Goal: Task Accomplishment & Management: Complete application form

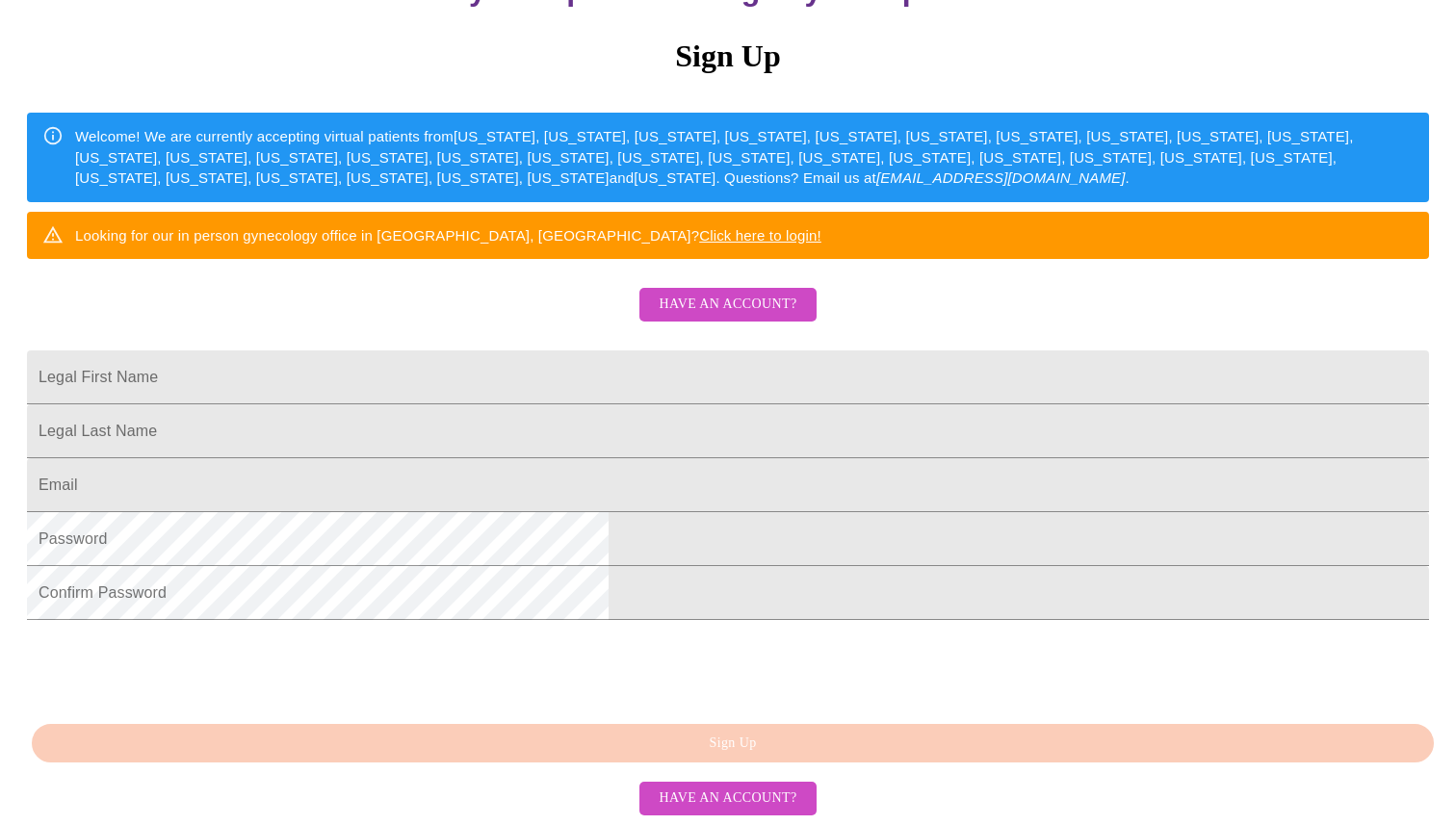
scroll to position [376, 0]
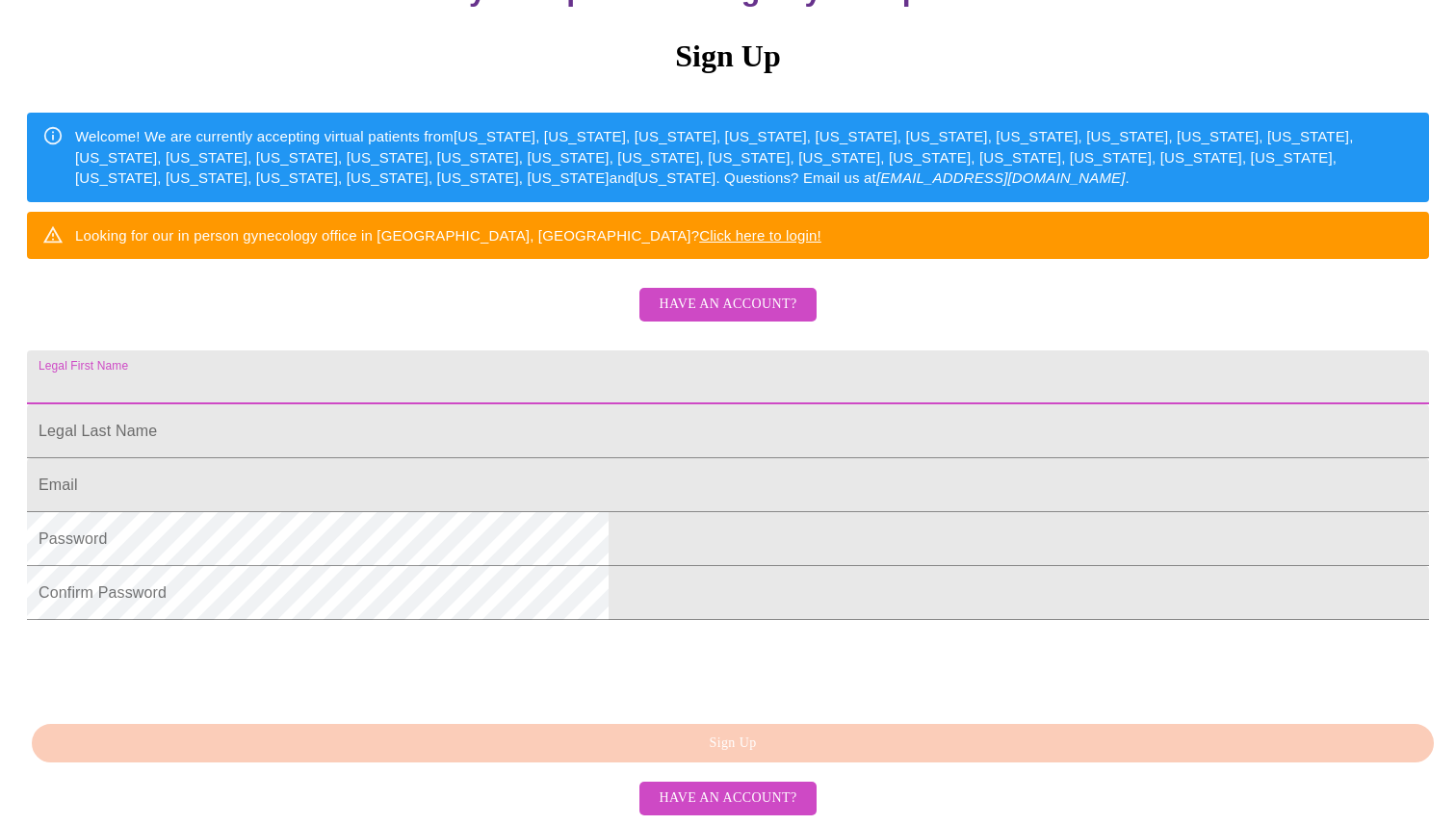
click at [608, 350] on input "Legal First Name" at bounding box center [728, 377] width 1402 height 54
type input "[PERSON_NAME] [PERSON_NAME]"
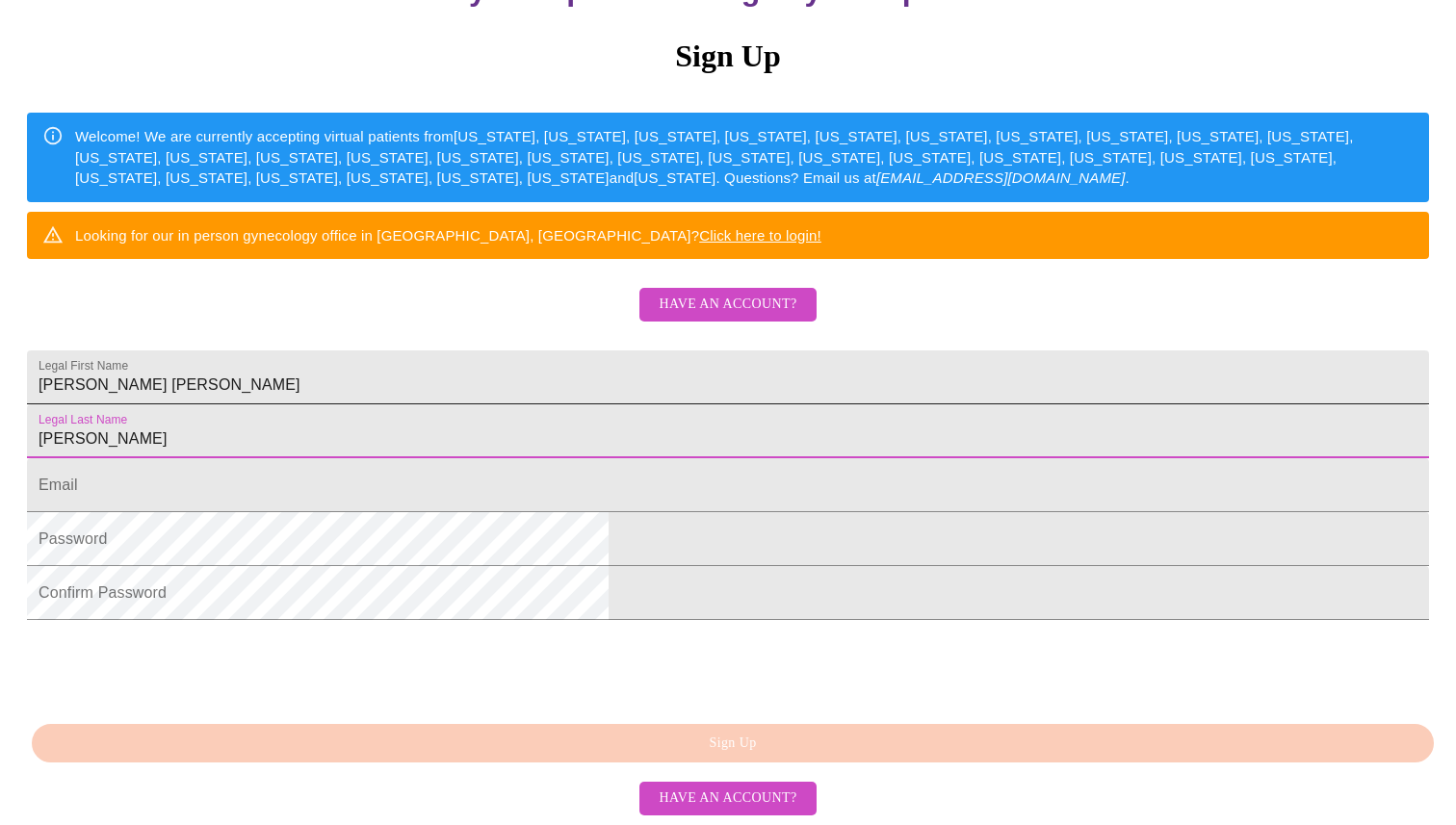
type input "[PERSON_NAME]"
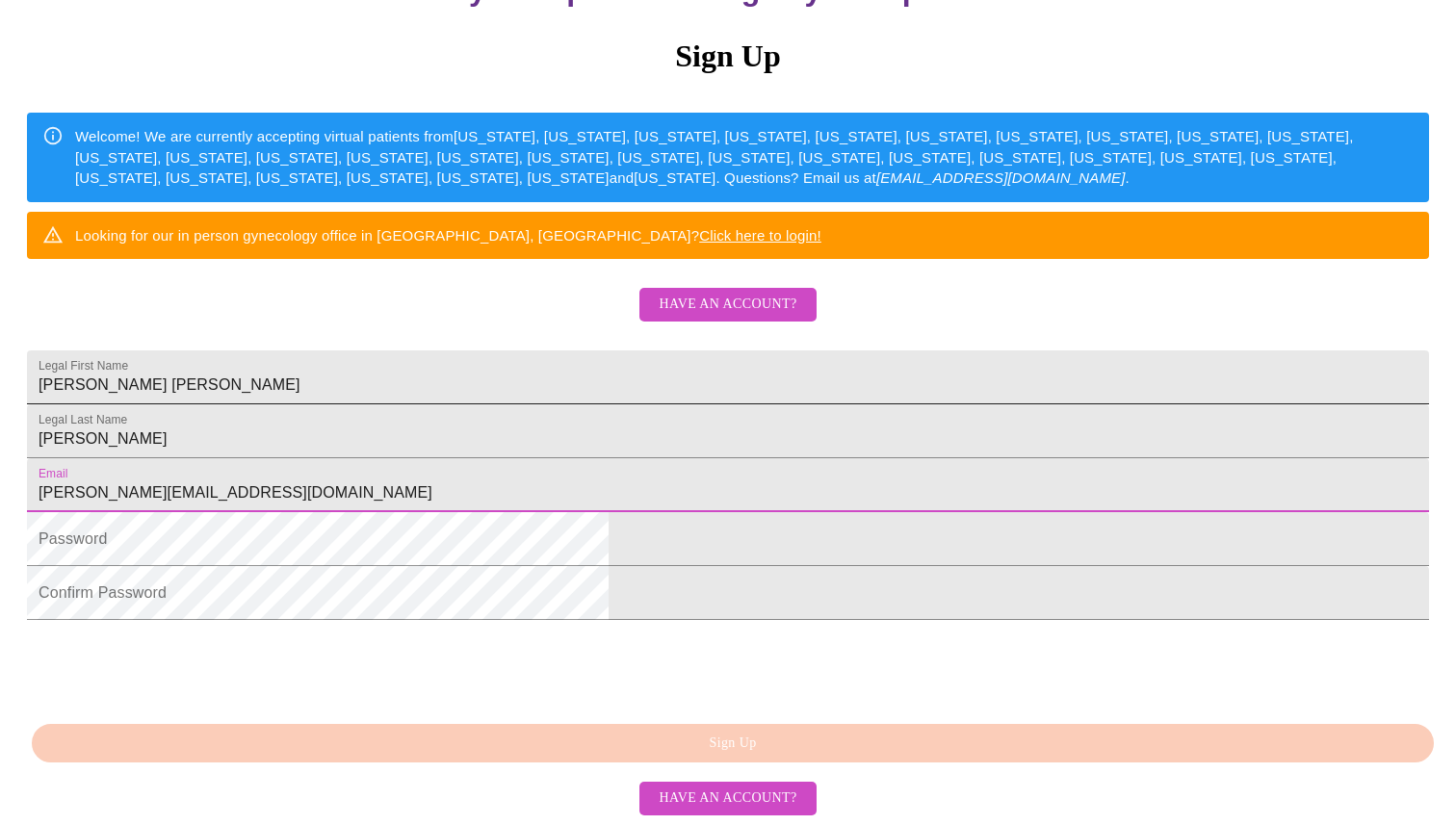
type input "[PERSON_NAME][EMAIL_ADDRESS][DOMAIN_NAME]"
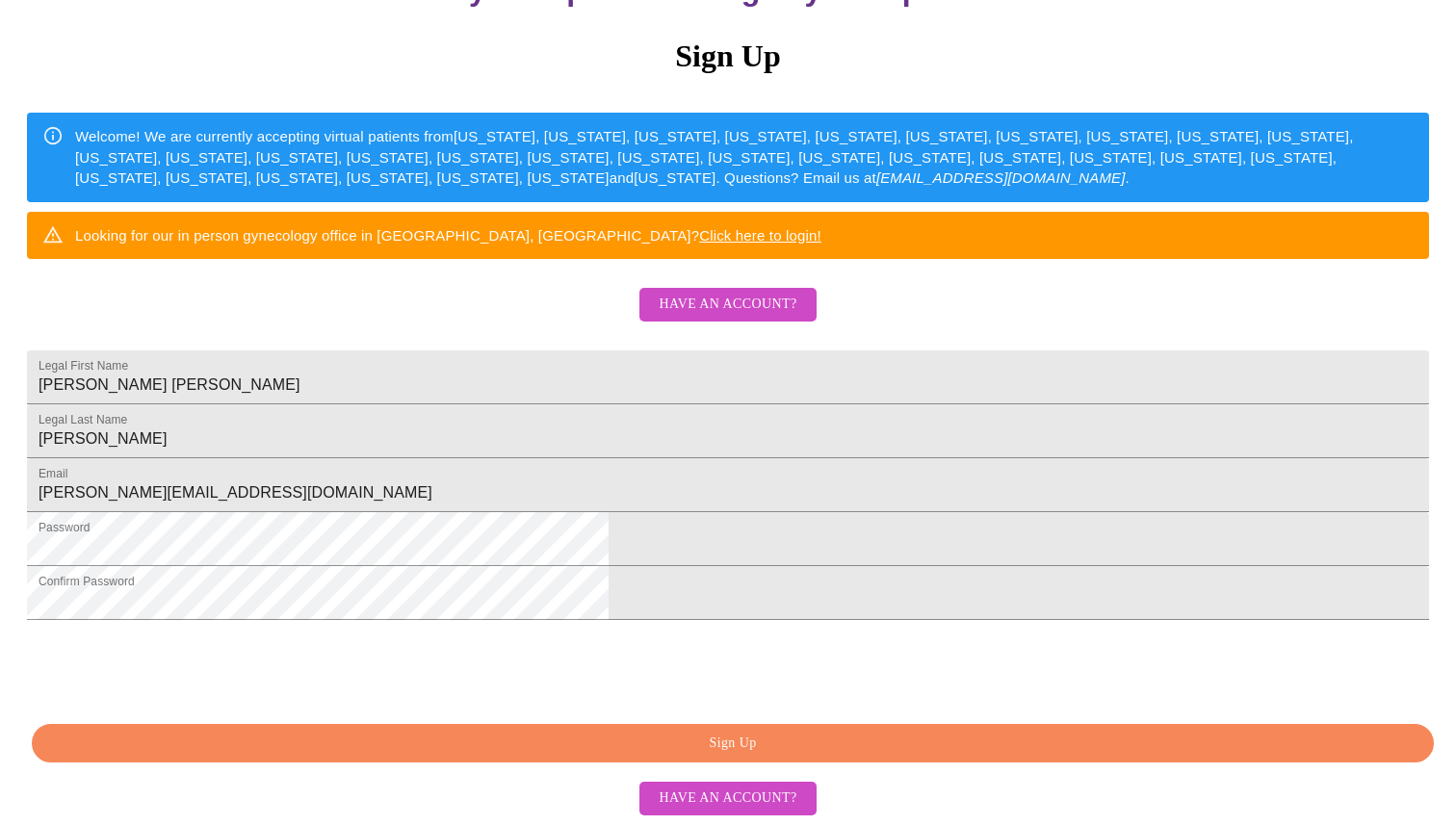
click at [698, 743] on span "Sign Up" at bounding box center [732, 743] width 1357 height 24
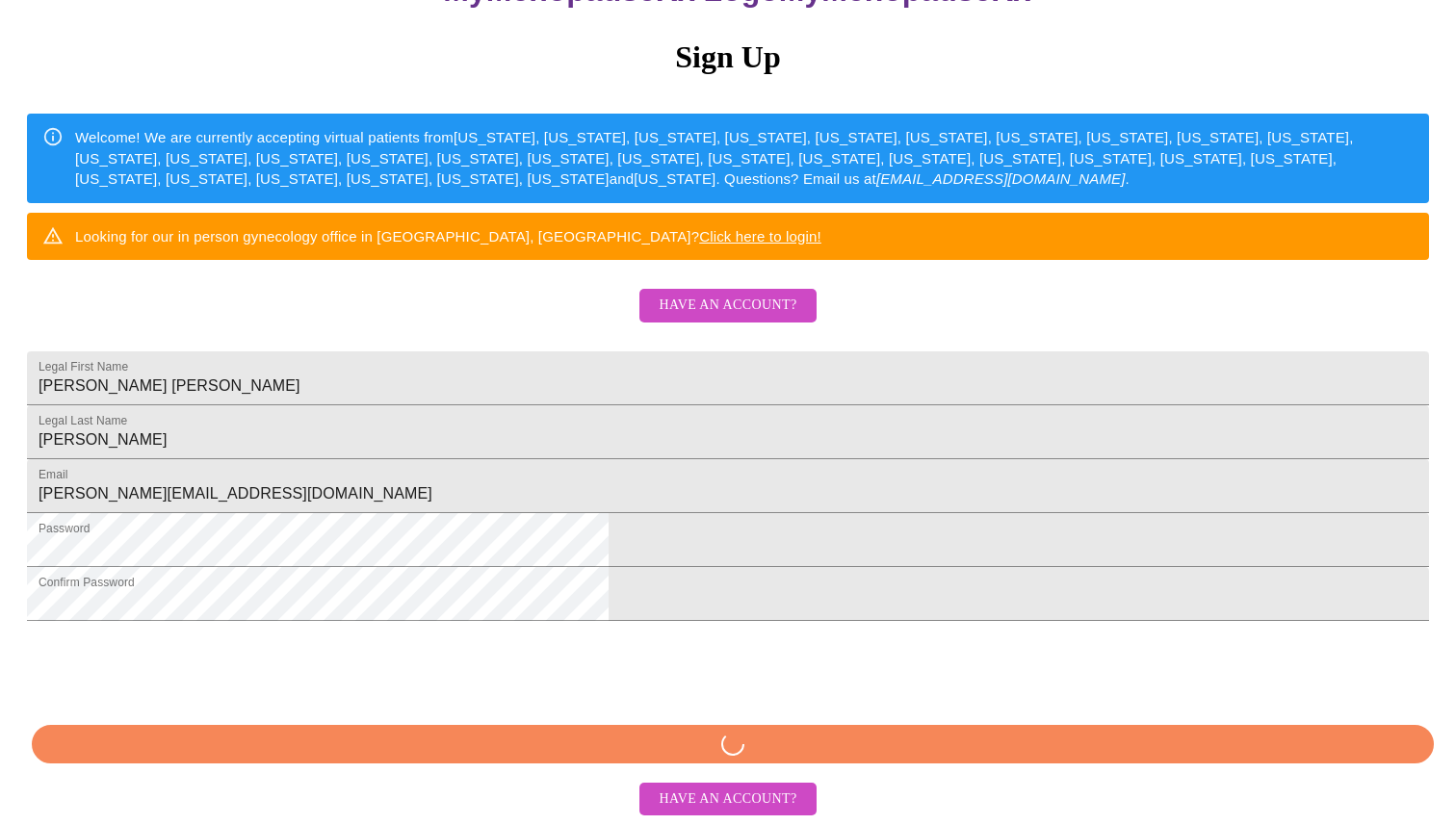
scroll to position [301, 0]
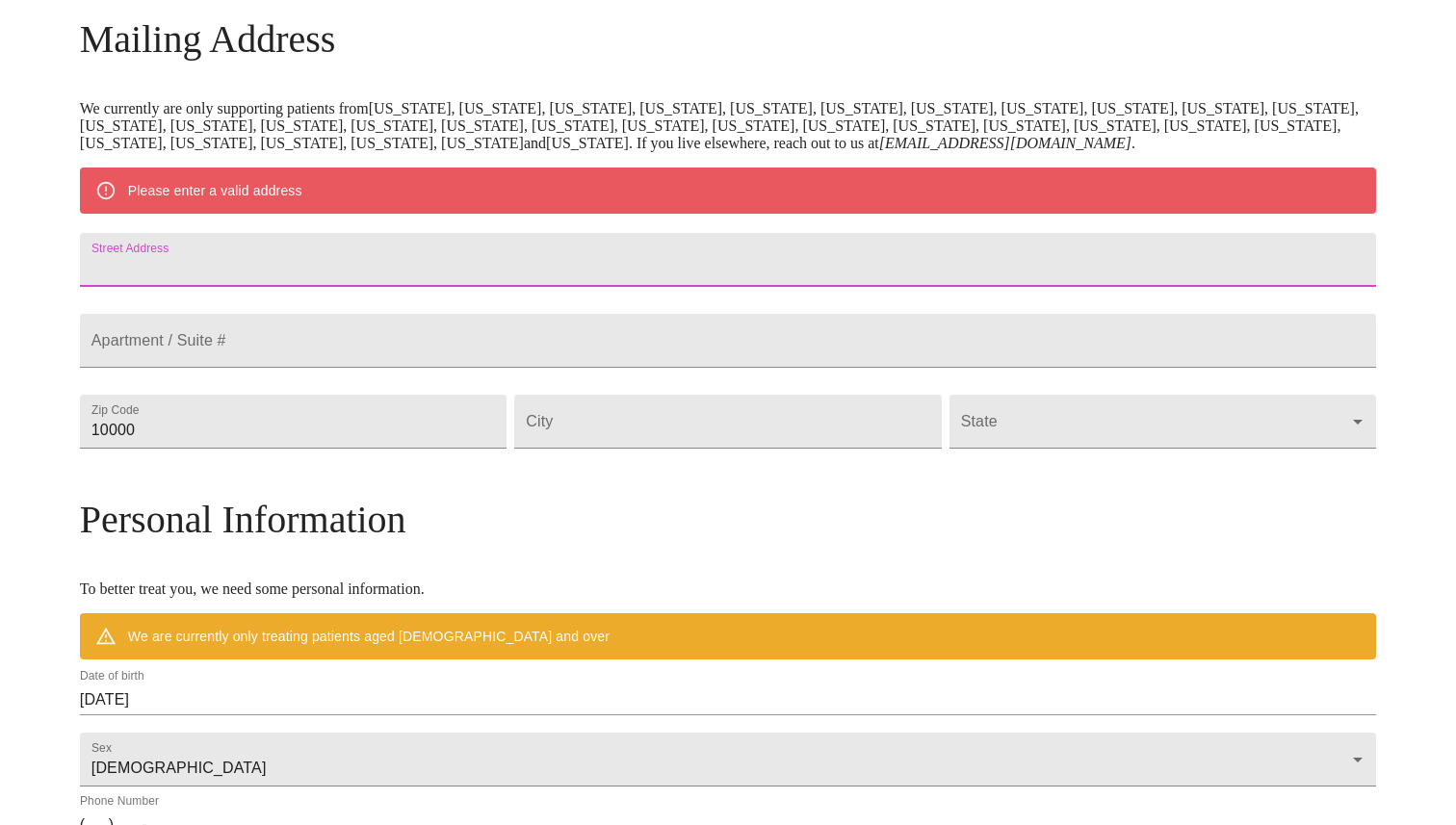
click at [709, 261] on input "Street Address" at bounding box center [728, 260] width 1296 height 54
type input "[STREET_ADDRESS]"
type input "60103"
type input "[PERSON_NAME]"
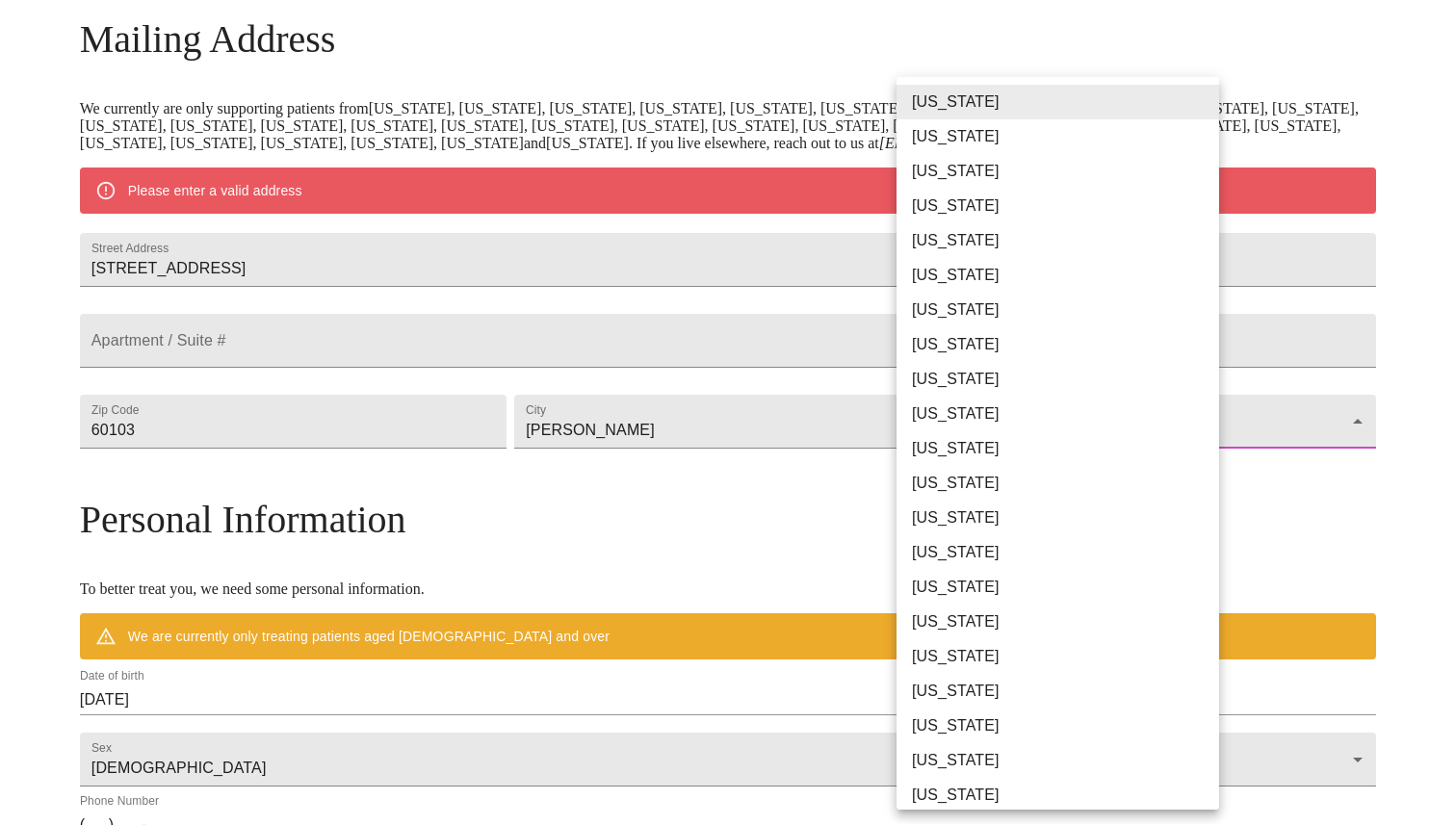
click at [1186, 469] on body "MyMenopauseRx Welcome to MyMenopauseRx Since it's your first time here, you'll …" at bounding box center [728, 456] width 1440 height 1500
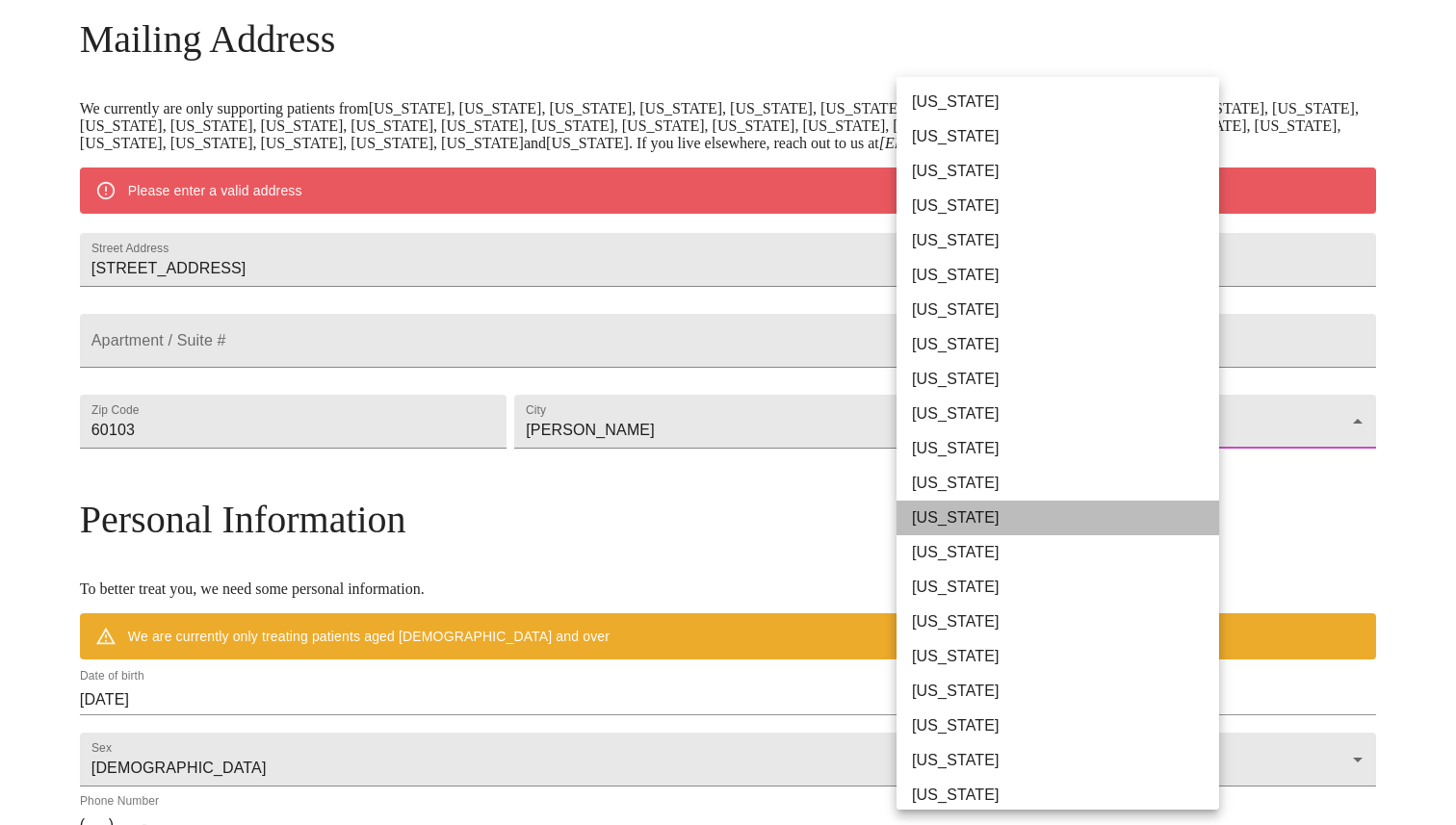
click at [982, 518] on li "Illinois" at bounding box center [1057, 518] width 323 height 35
type input "Illinois"
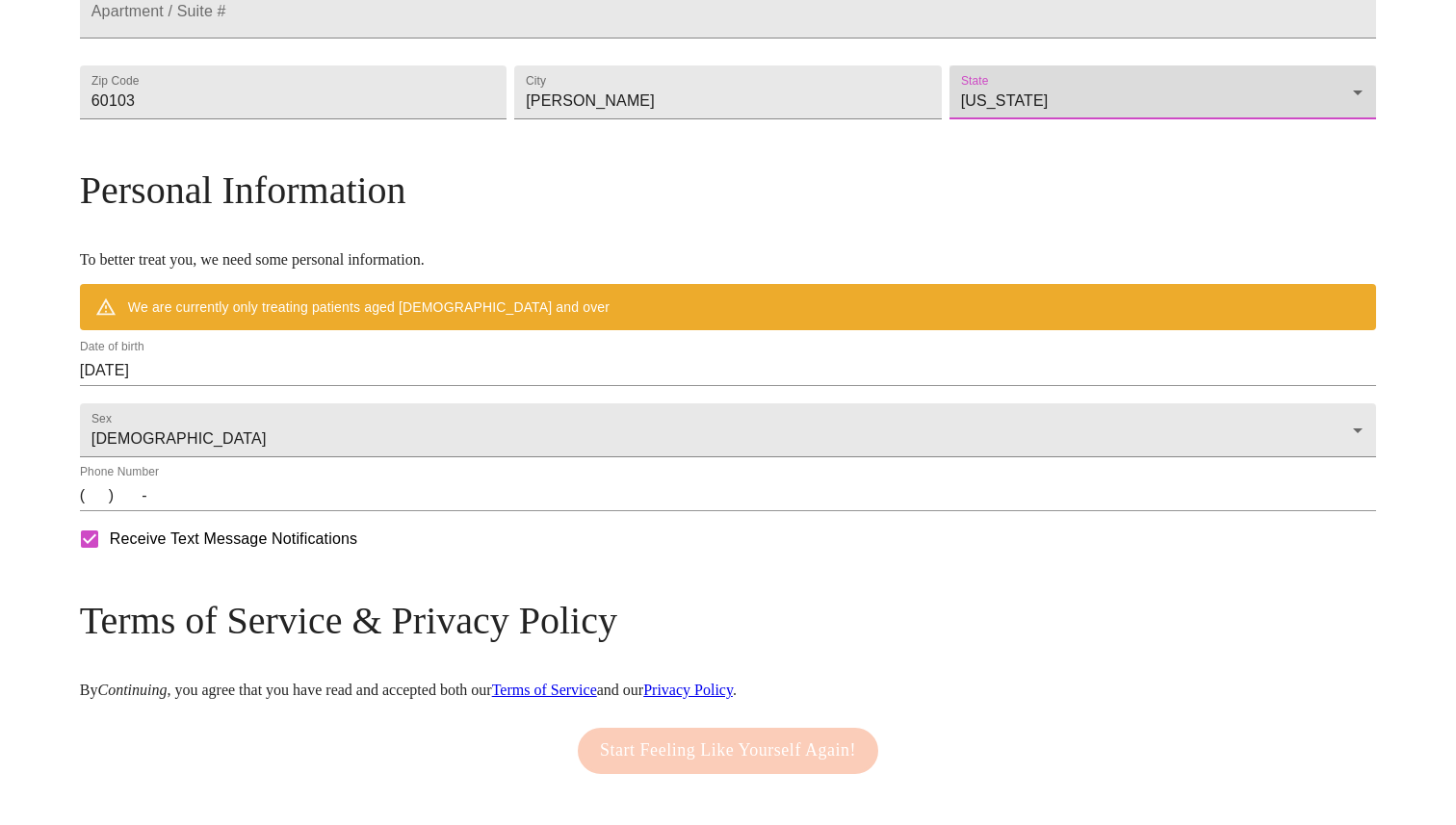
scroll to position [577, 0]
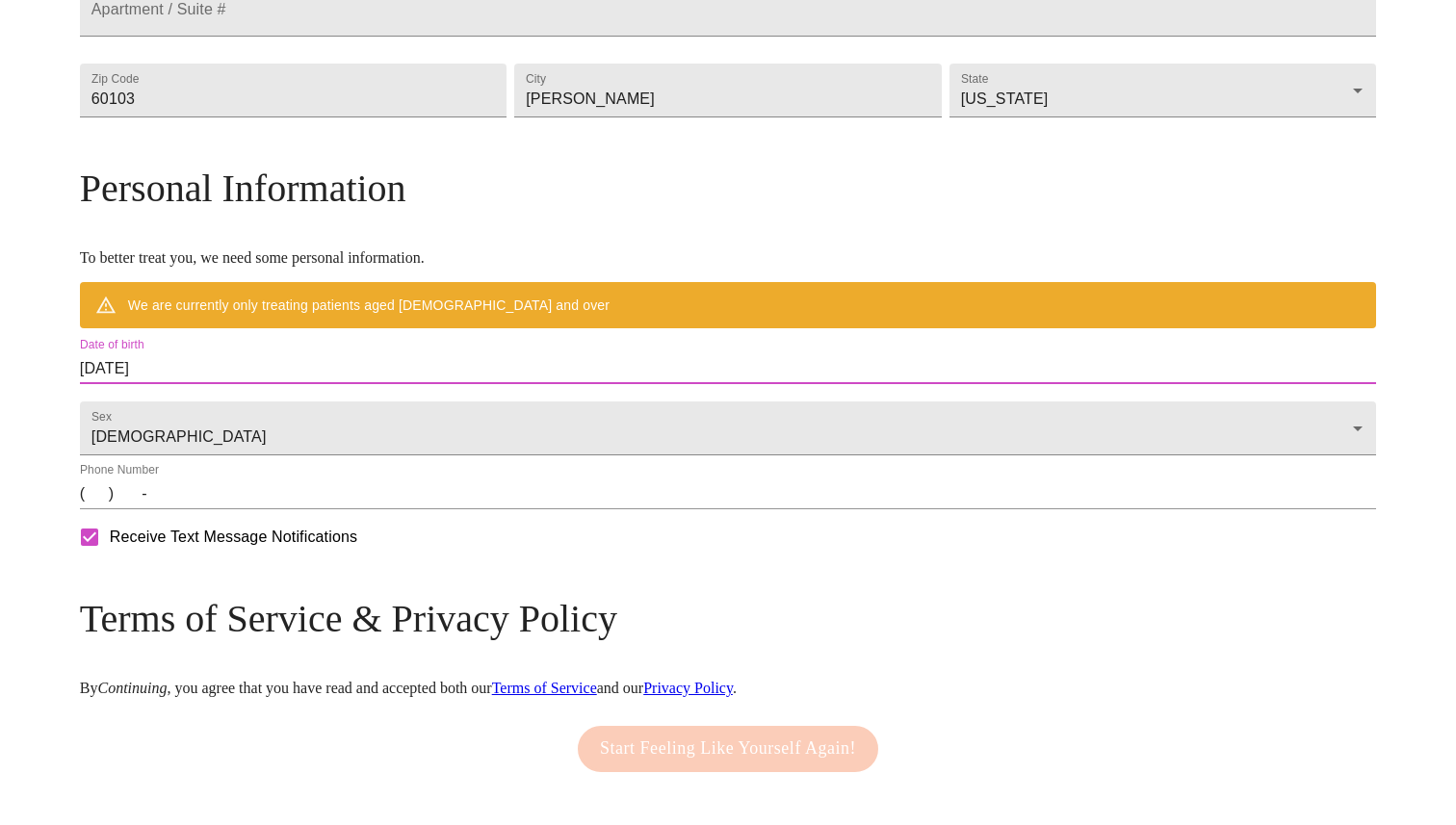
drag, startPoint x: 332, startPoint y: 410, endPoint x: 178, endPoint y: 417, distance: 154.2
click at [178, 417] on div "MyMenopauseRx Welcome to MyMenopauseRx Since it's your first time here, you'll …" at bounding box center [728, 153] width 1296 height 1444
click at [241, 384] on input "09/03/2025" at bounding box center [728, 368] width 1296 height 31
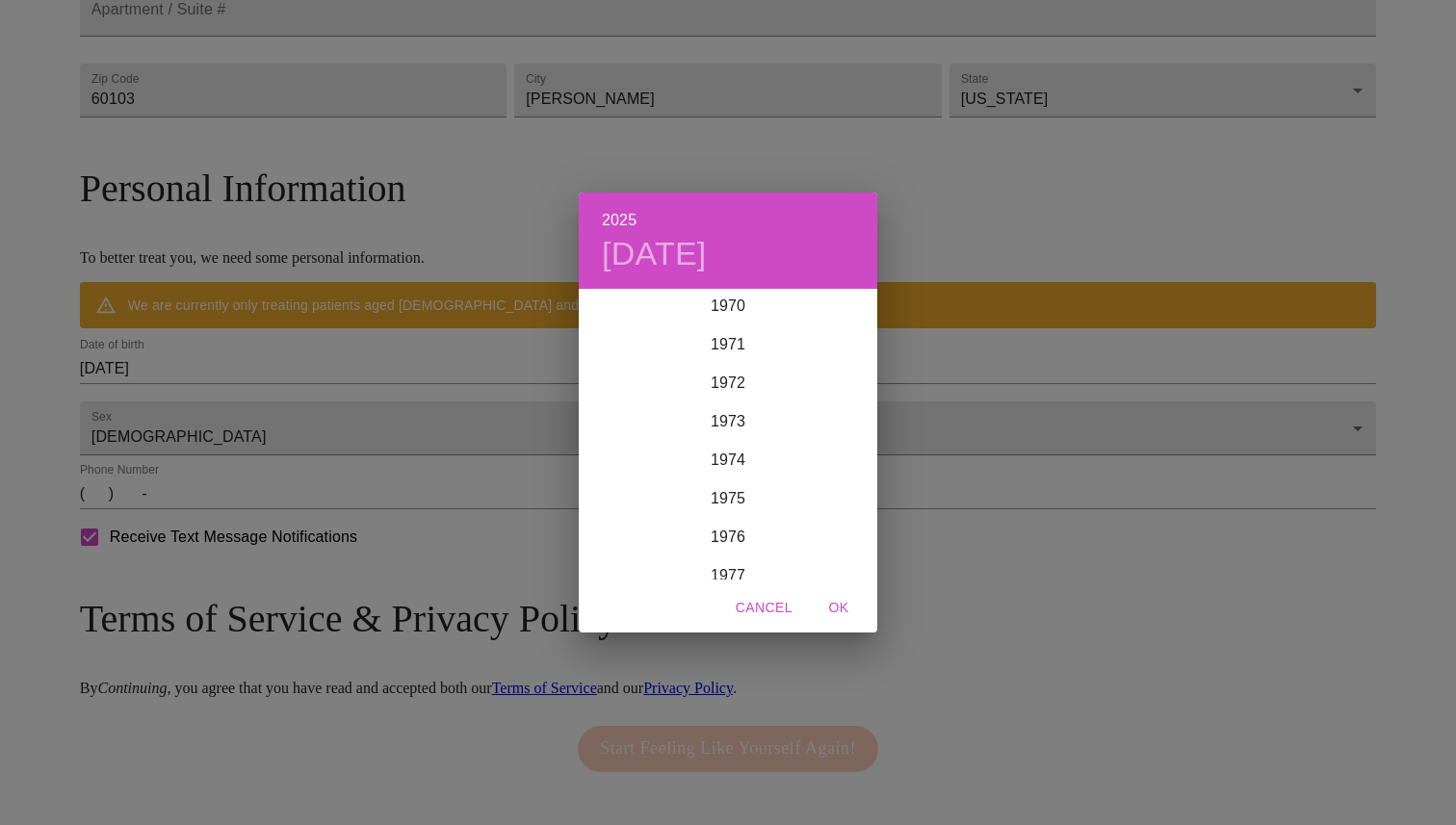
scroll to position [2693, 0]
click at [732, 311] on div "1969" at bounding box center [728, 311] width 299 height 39
click at [611, 399] on div "Apr" at bounding box center [629, 398] width 99 height 72
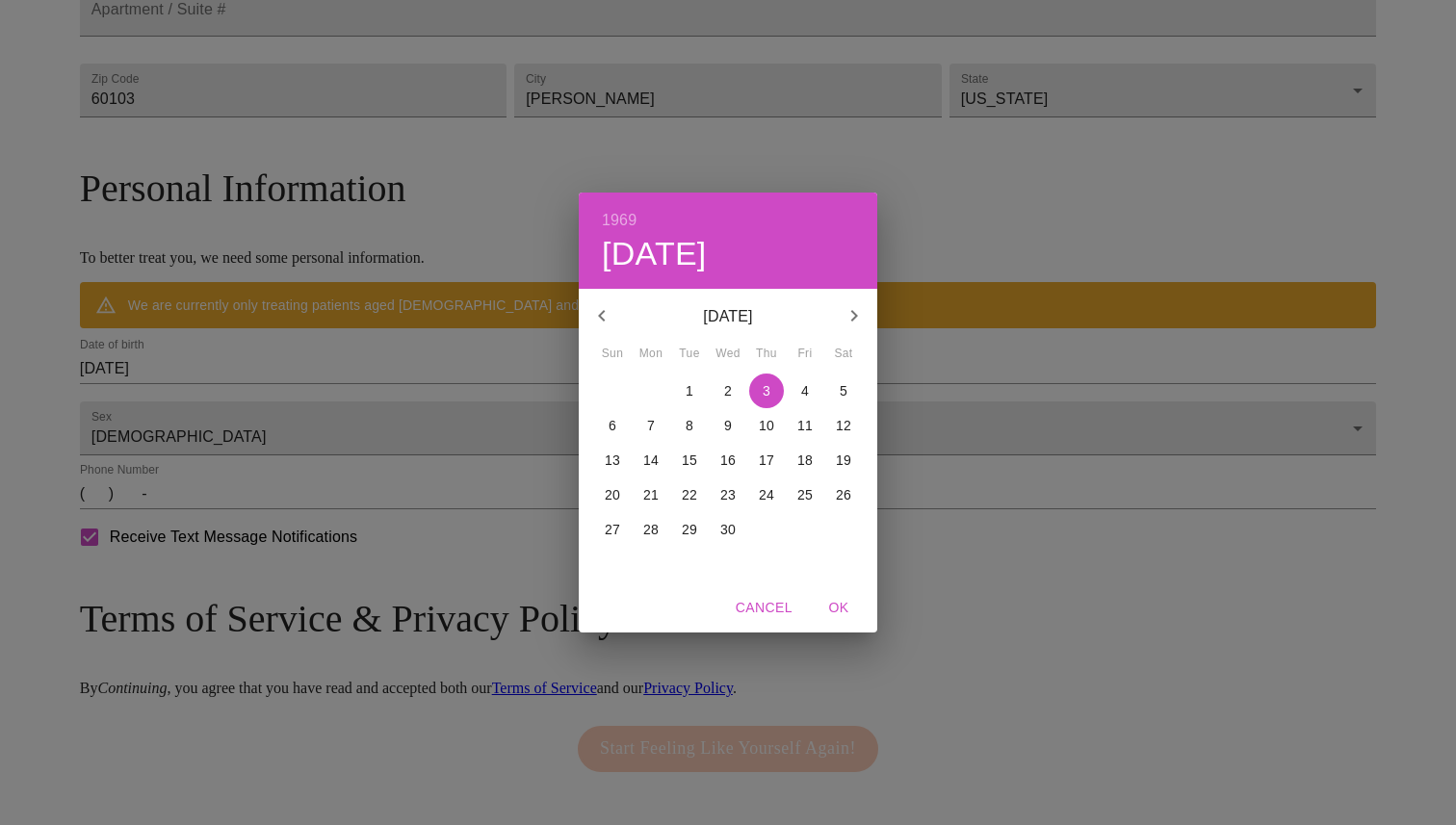
click at [844, 389] on p "5" at bounding box center [843, 391] width 8 height 19
click at [839, 610] on span "OK" at bounding box center [839, 607] width 47 height 24
type input "04/05/1969"
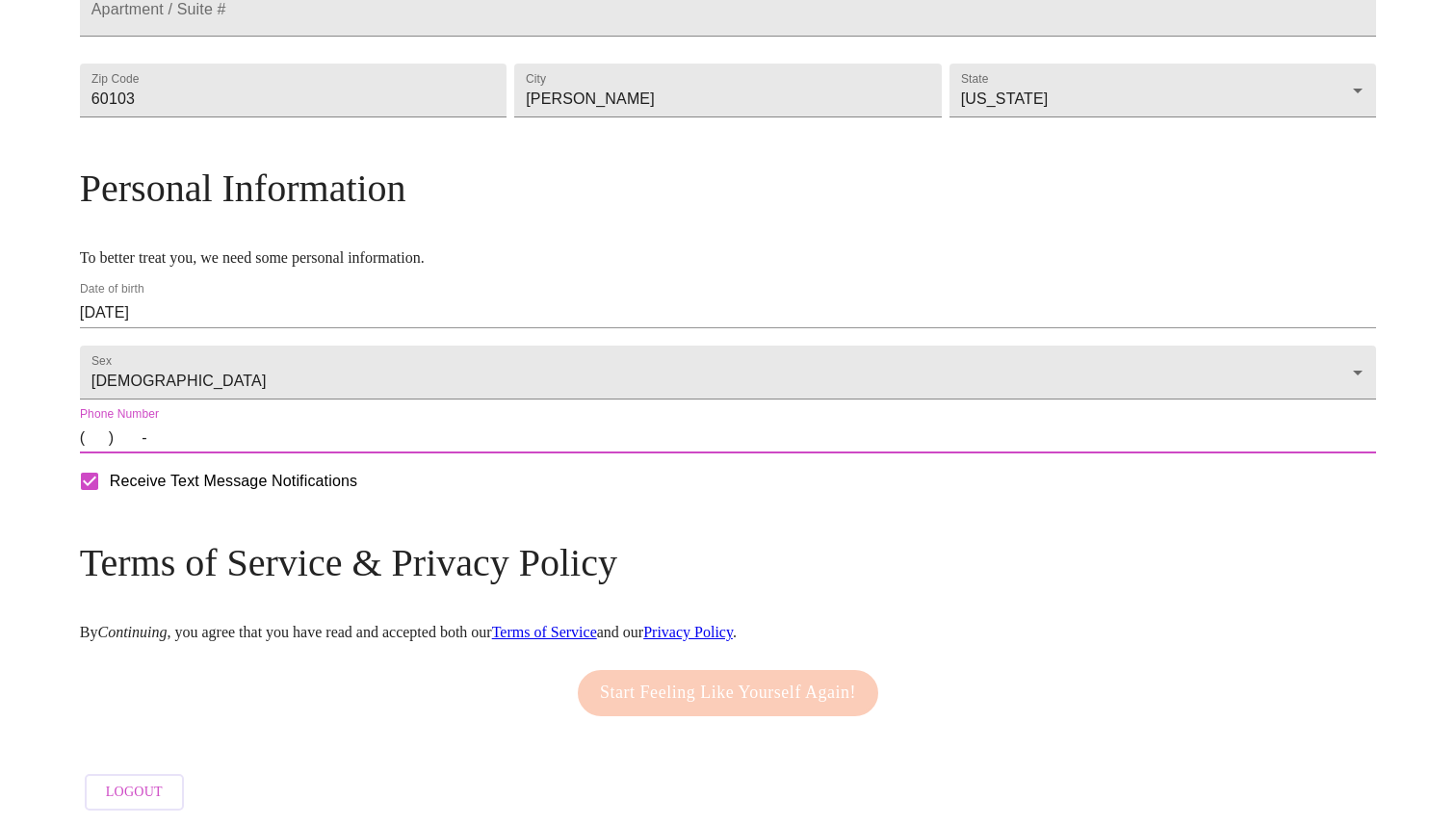
click at [247, 453] on input "(   )    -" at bounding box center [728, 438] width 1296 height 31
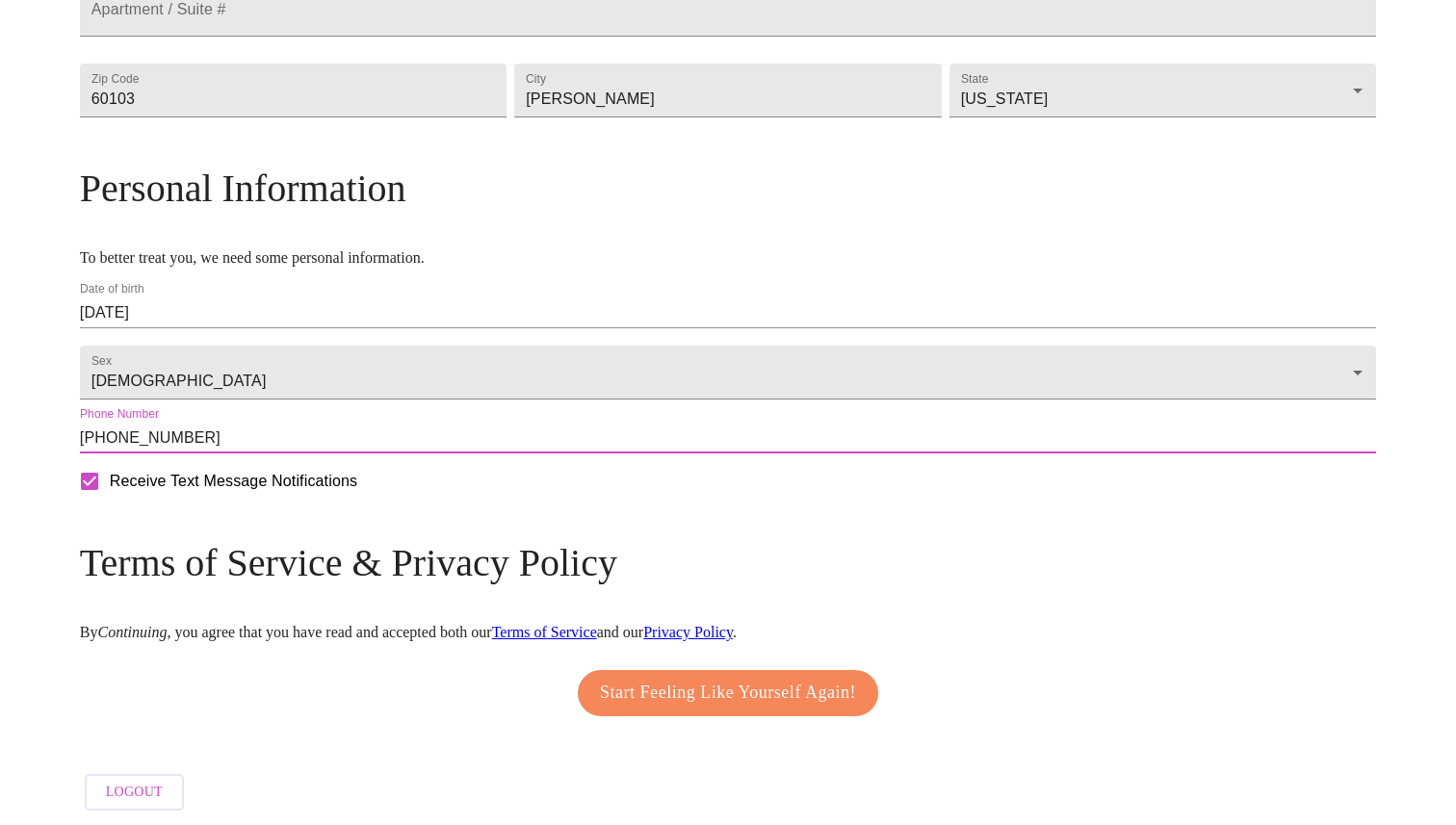
scroll to position [631, 0]
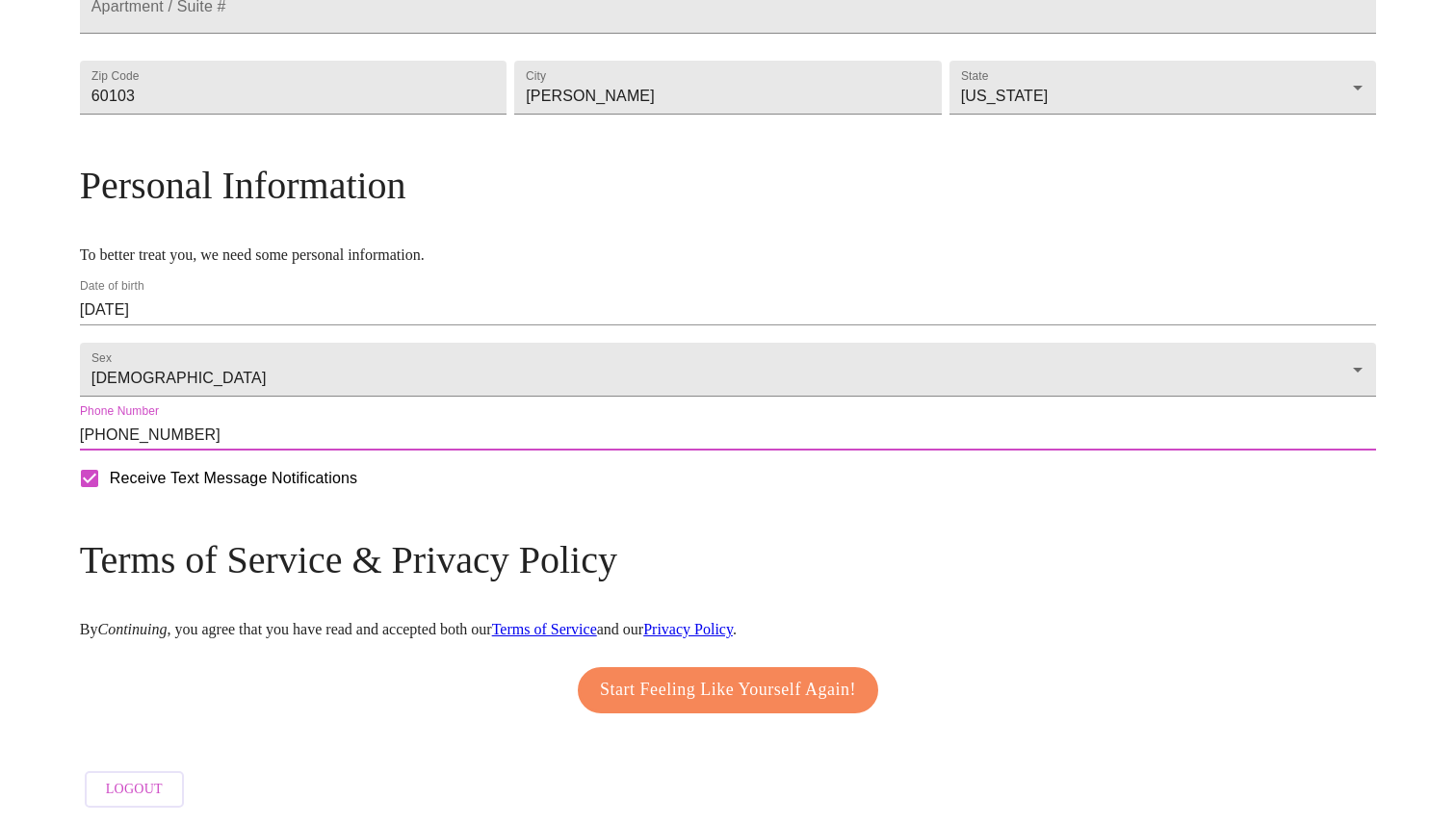
type input "(708) 648-2837"
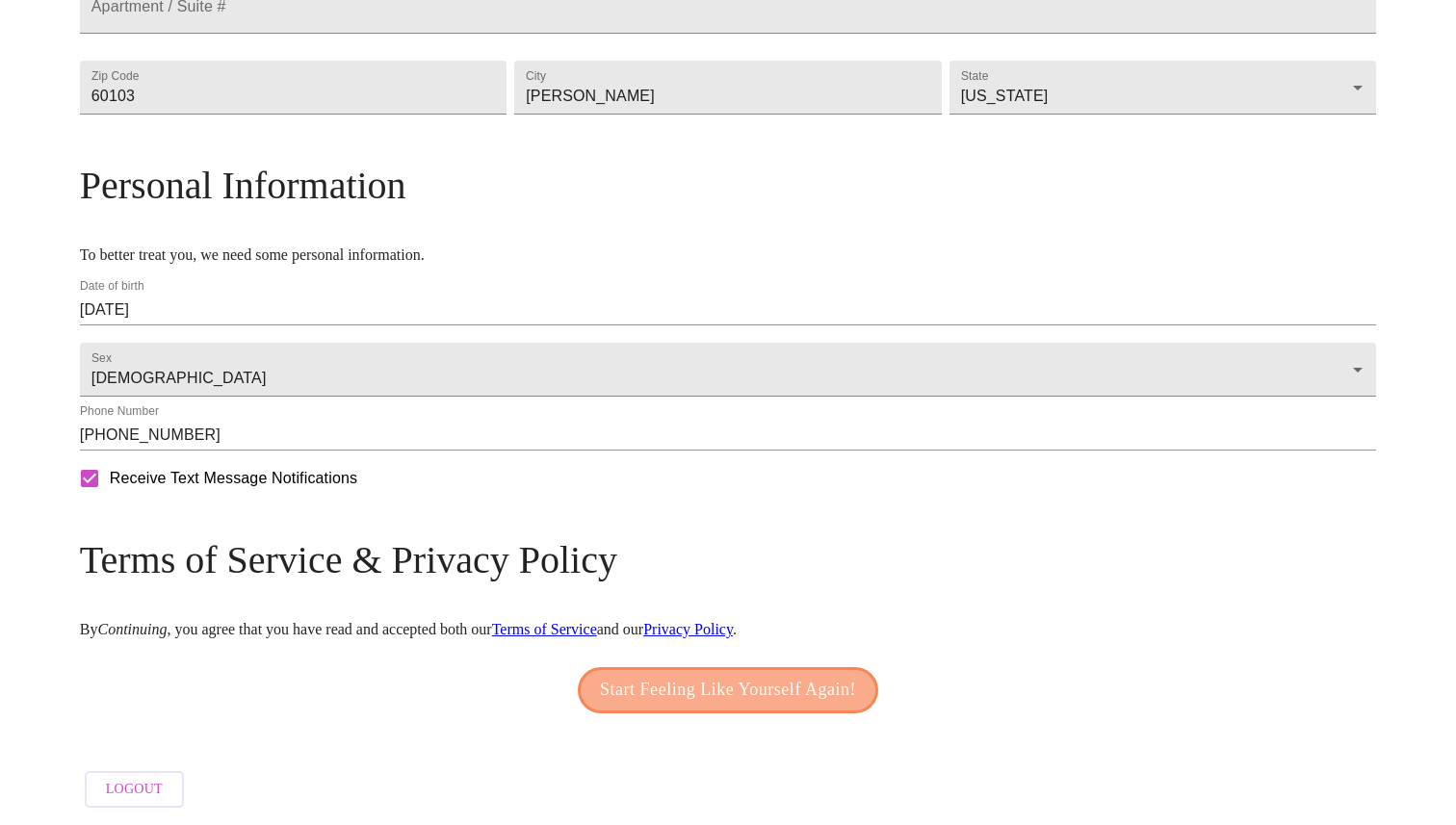
click at [768, 682] on span "Start Feeling Like Yourself Again!" at bounding box center [728, 690] width 256 height 31
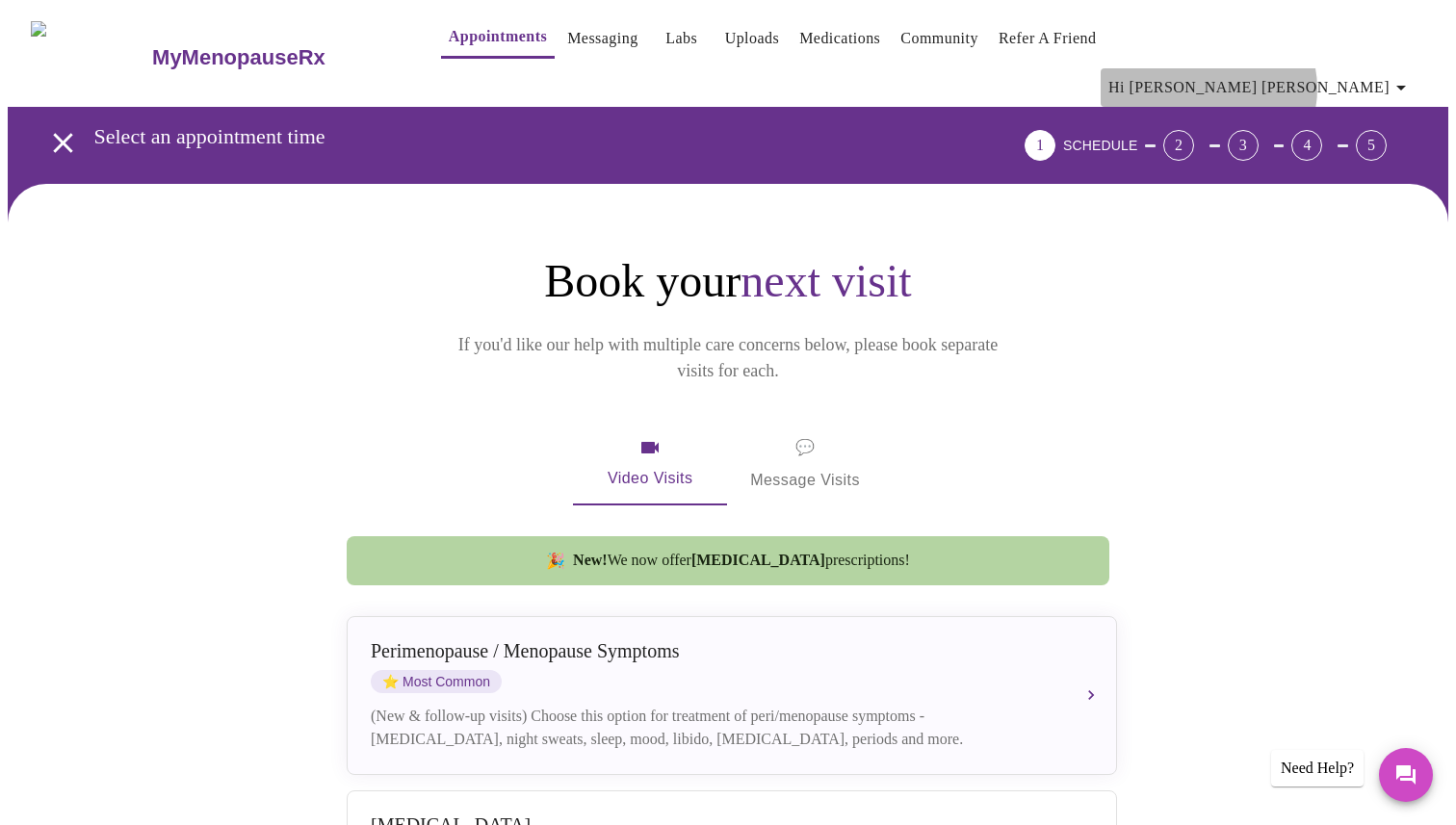
click at [1400, 76] on icon "button" at bounding box center [1401, 87] width 23 height 23
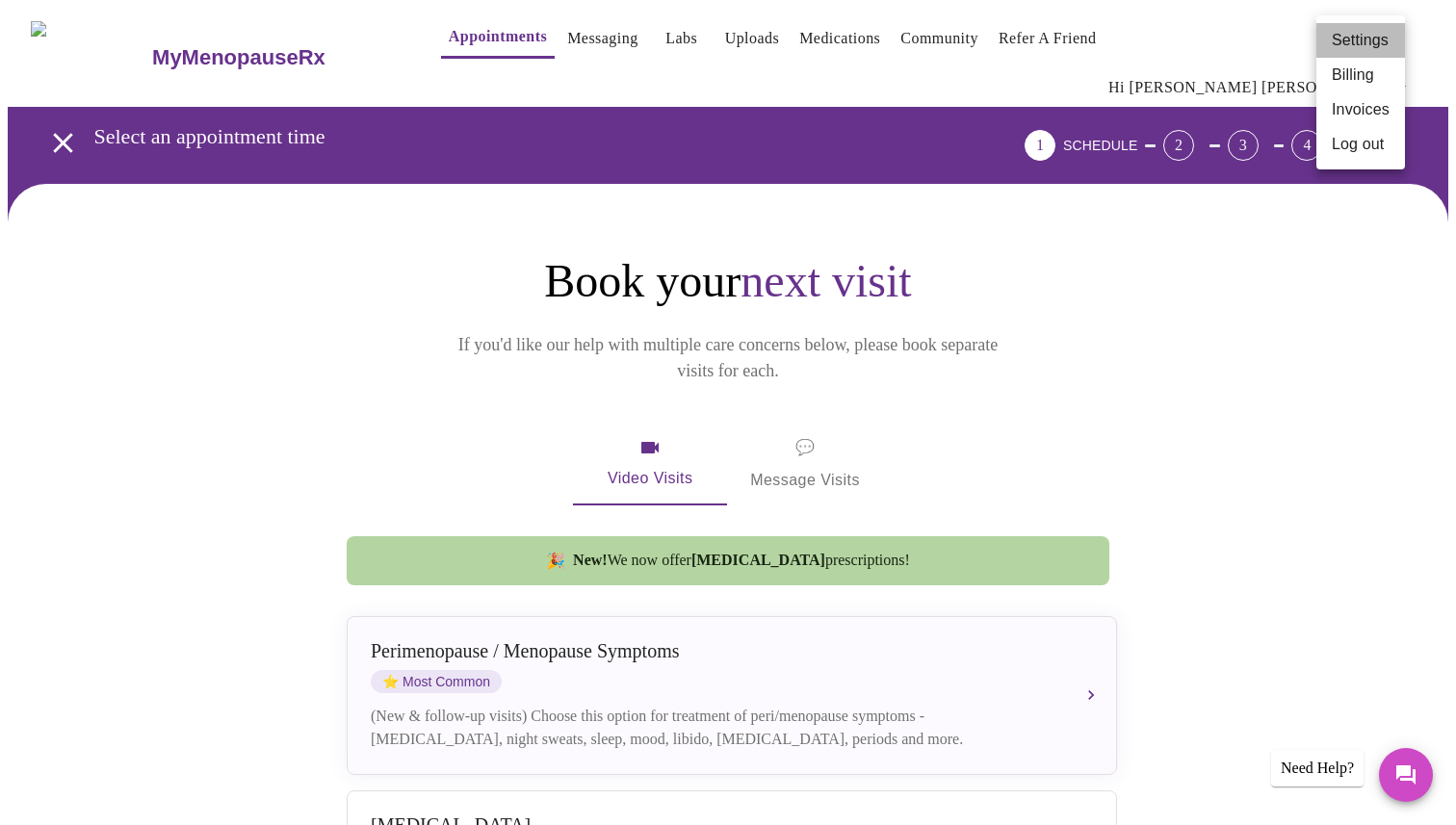
click at [1357, 46] on li "Settings" at bounding box center [1360, 41] width 88 height 35
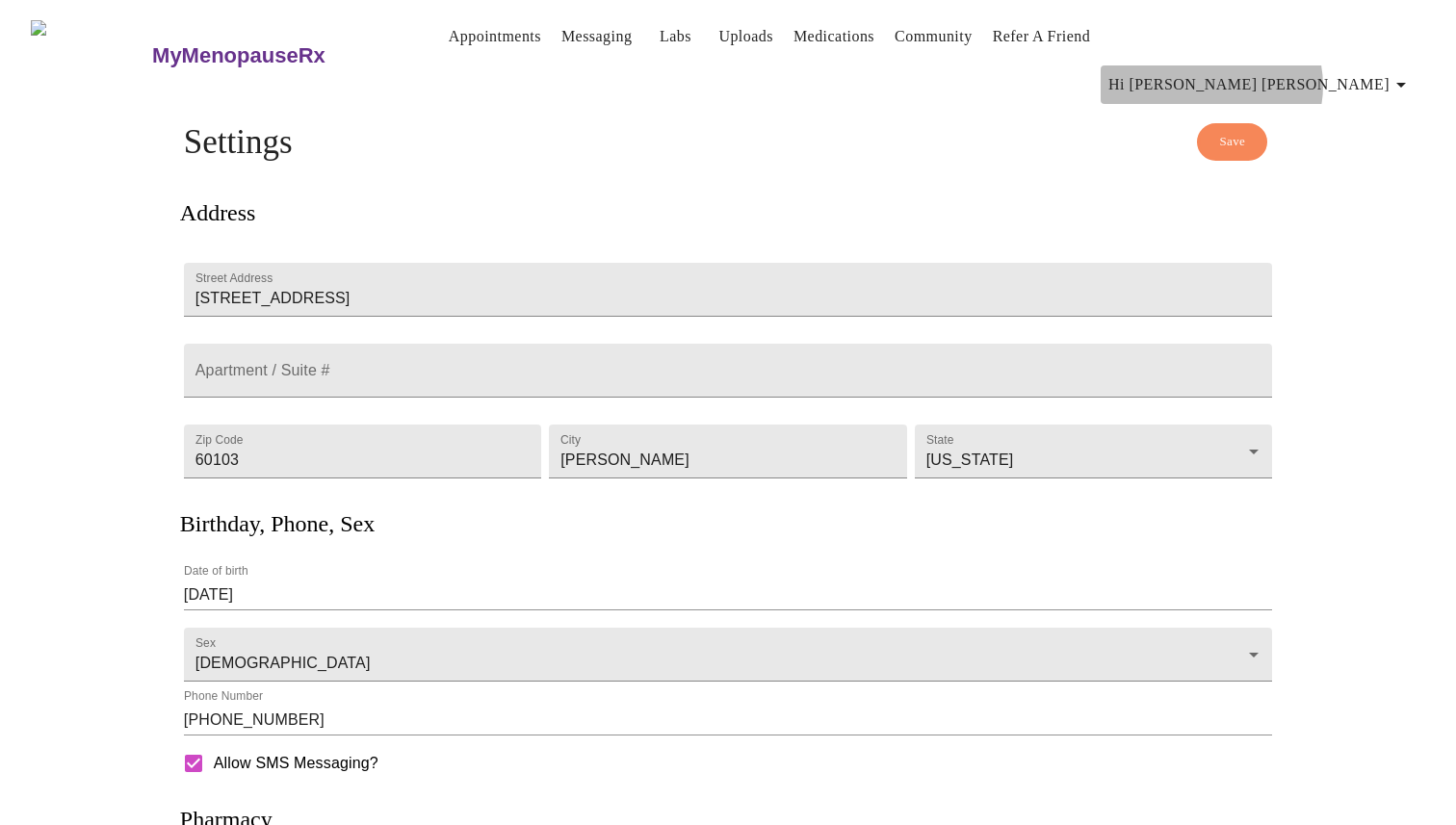
click at [1403, 73] on icon "button" at bounding box center [1401, 84] width 23 height 23
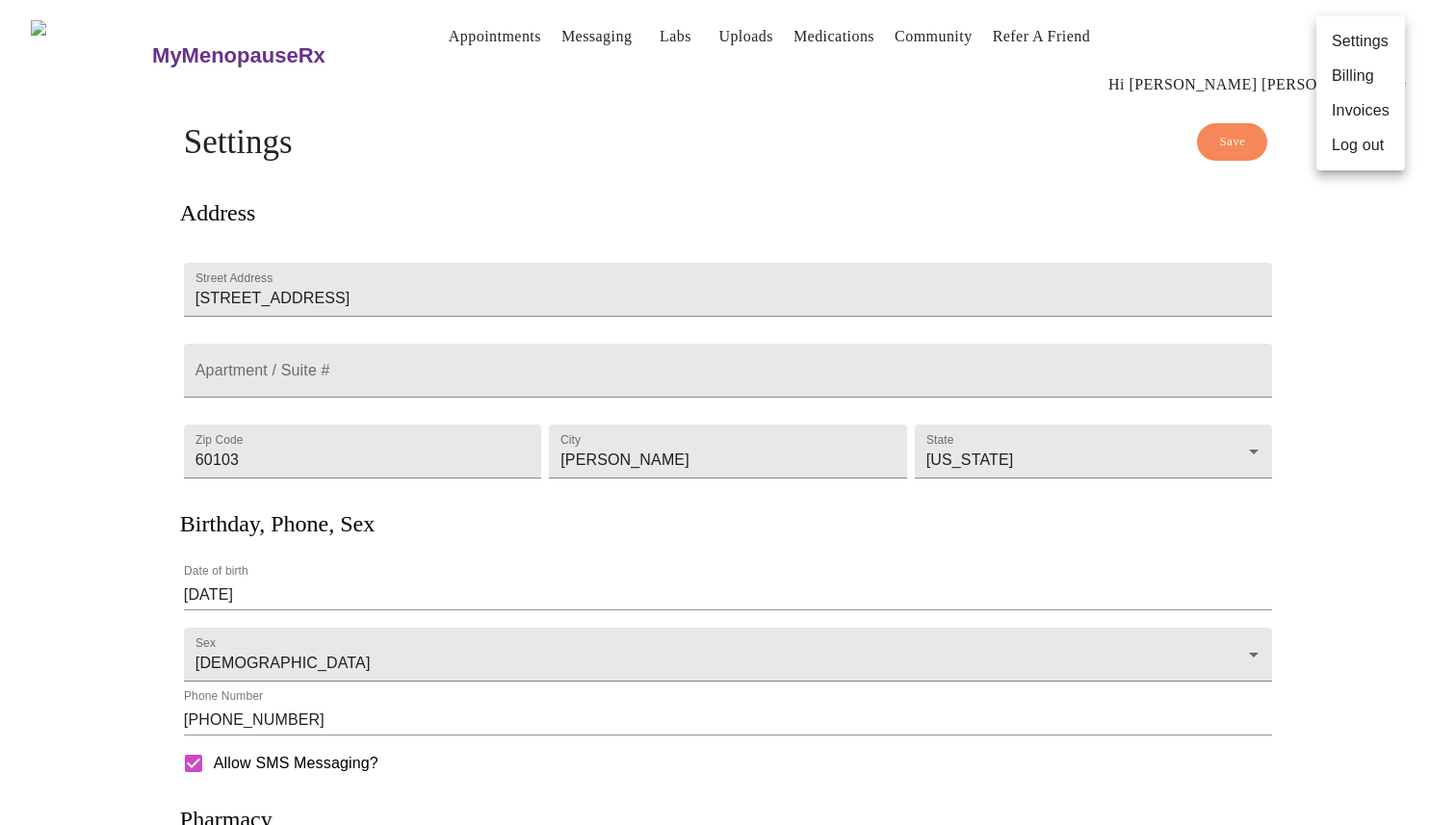
click at [464, 41] on div at bounding box center [728, 412] width 1456 height 825
click at [221, 44] on h3 "MyMenopauseRx" at bounding box center [239, 56] width 174 height 25
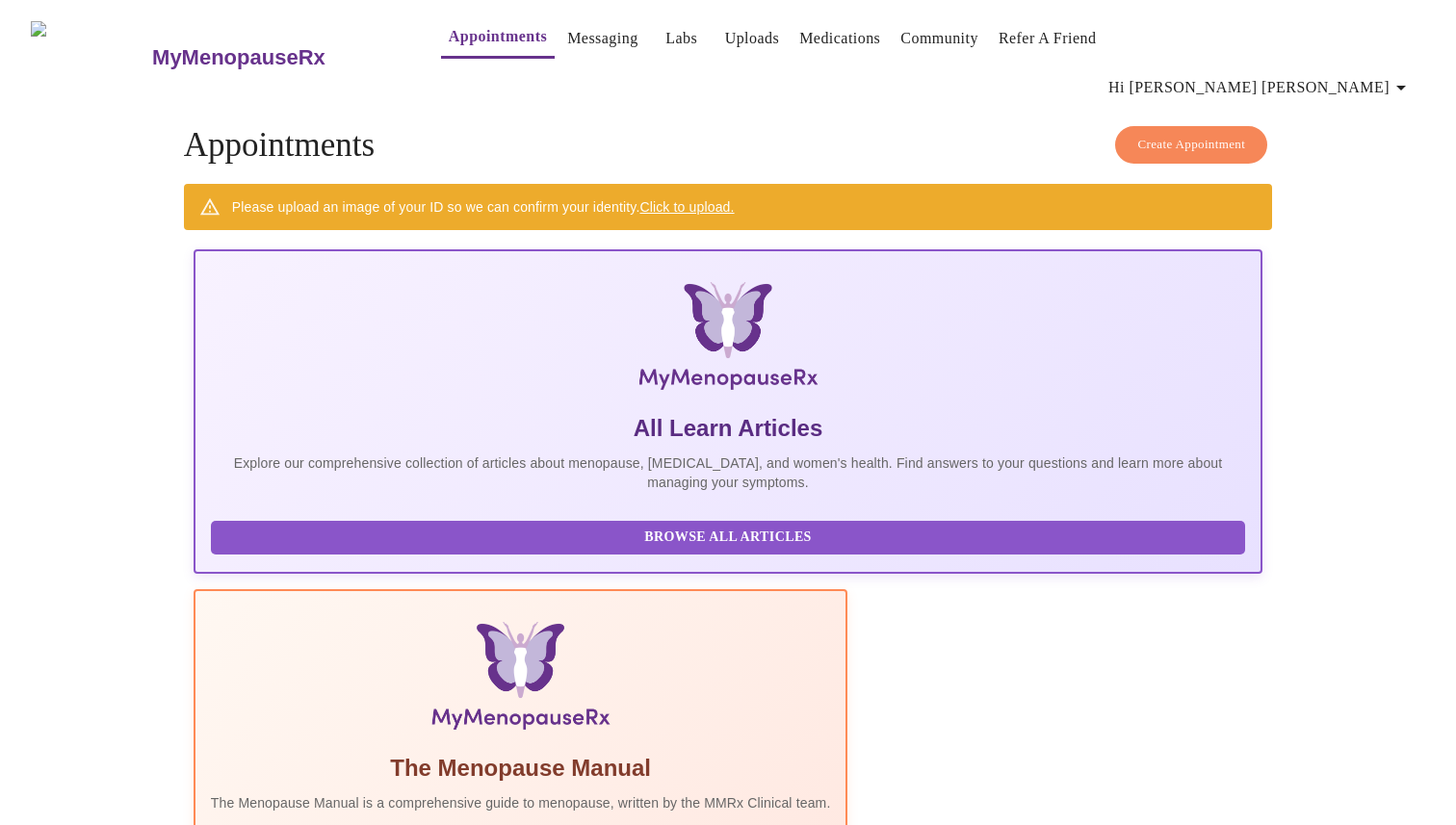
click at [725, 199] on link "Click to upload." at bounding box center [686, 206] width 94 height 16
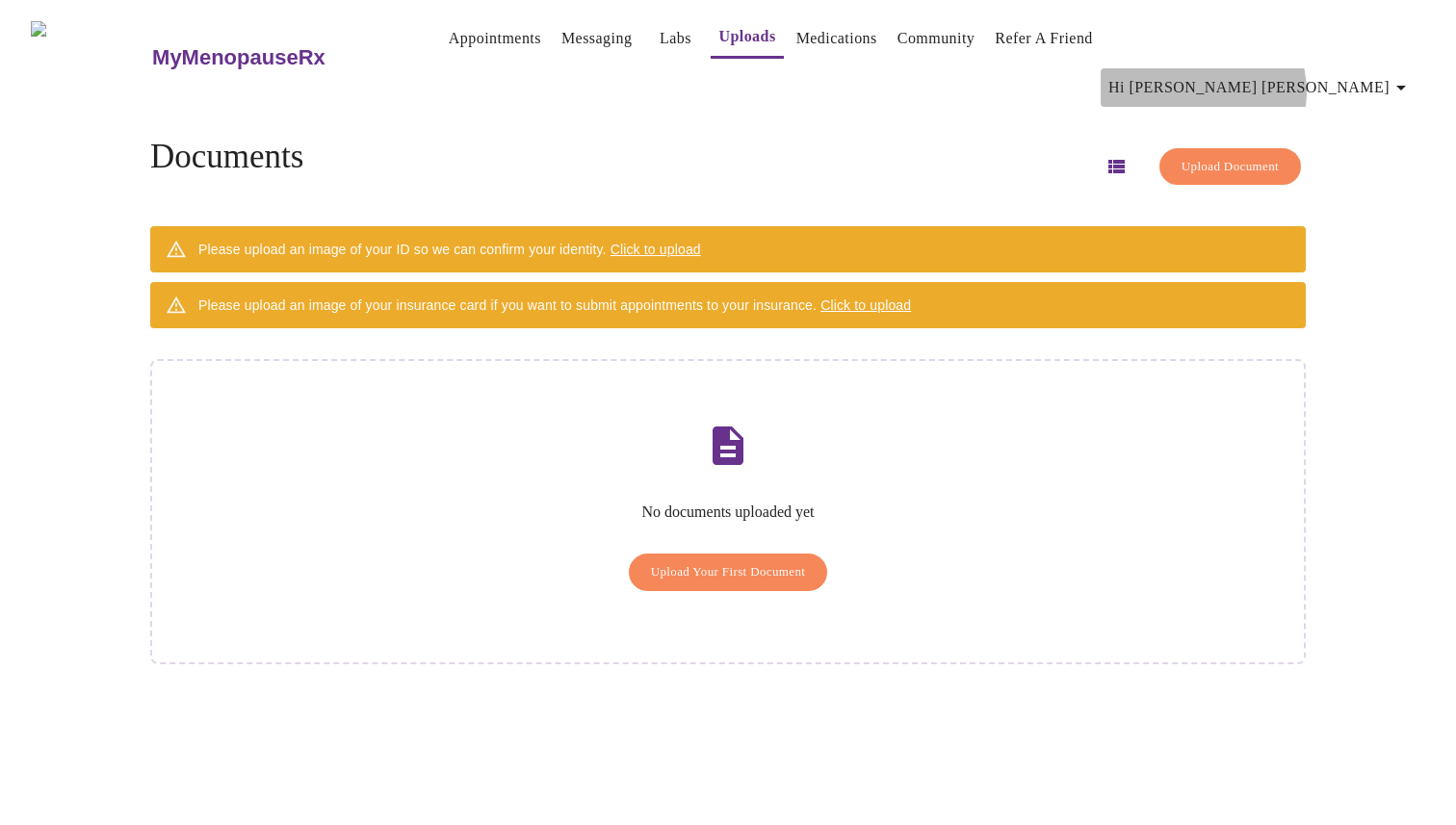
click at [1394, 74] on span "Hi Mary Irene" at bounding box center [1260, 87] width 305 height 27
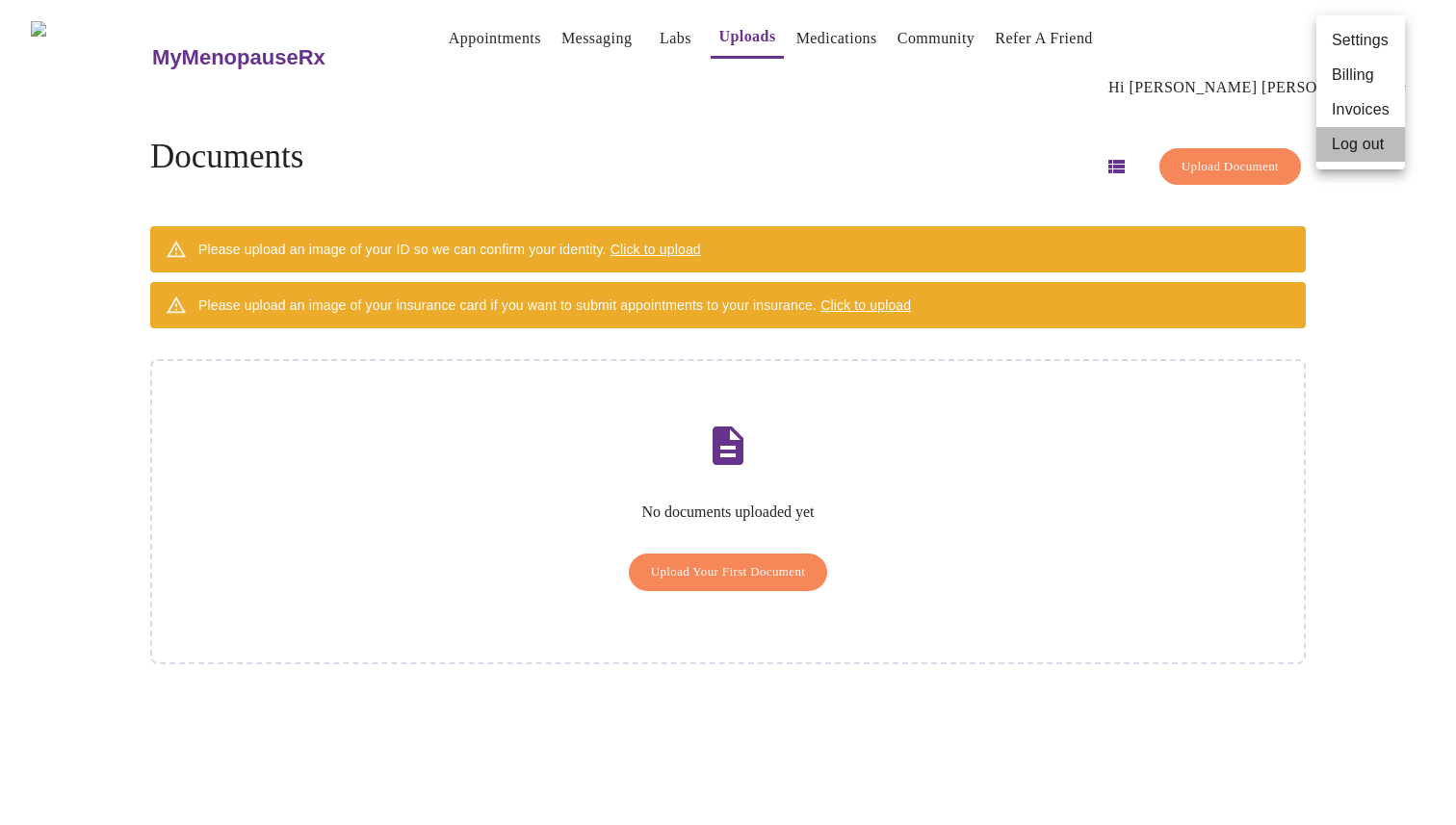
click at [1354, 147] on li "Log out" at bounding box center [1360, 144] width 88 height 35
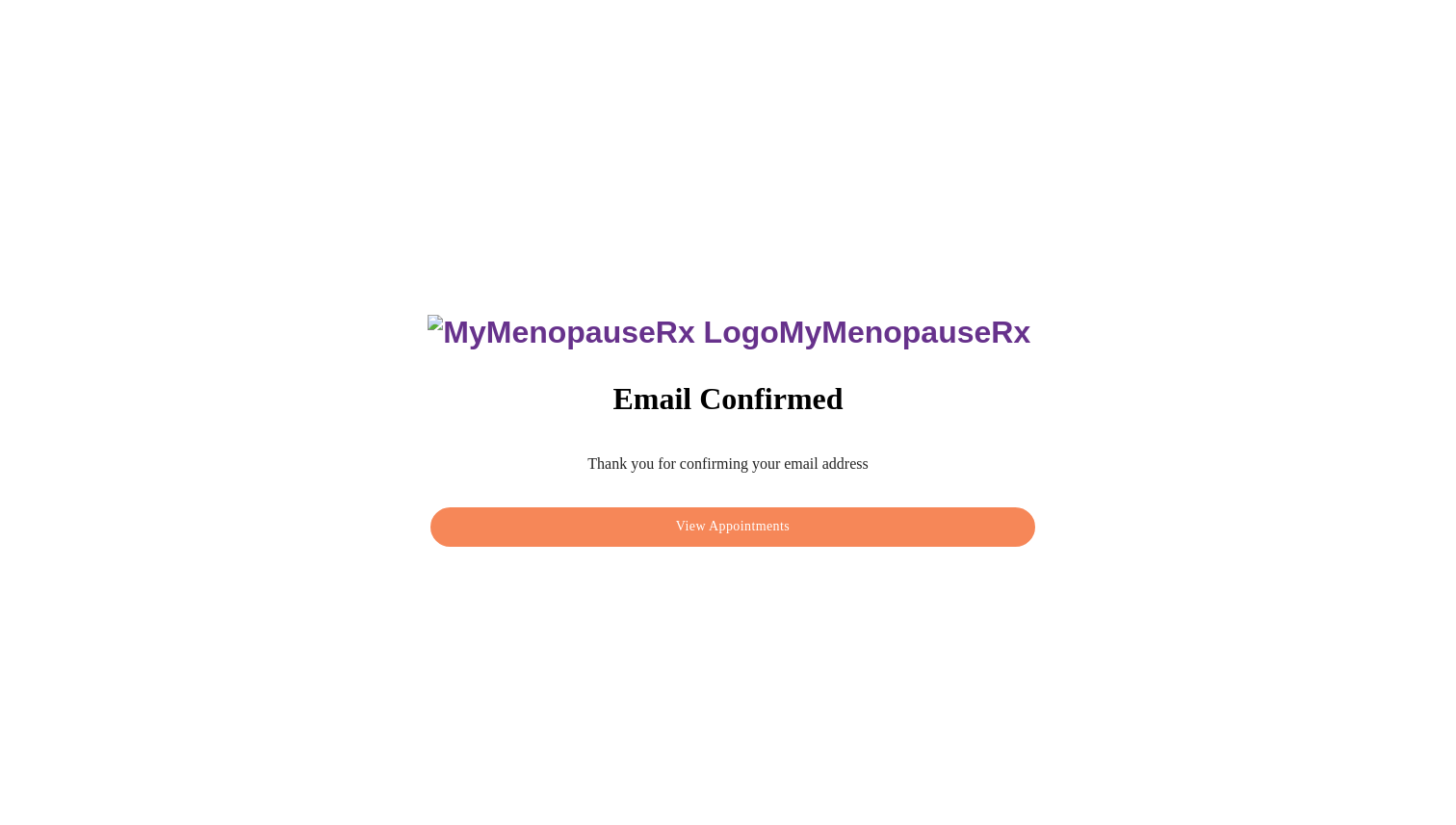
click at [800, 515] on span "View Appointments" at bounding box center [732, 526] width 561 height 24
